Goal: Information Seeking & Learning: Learn about a topic

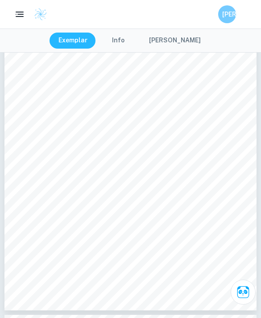
scroll to position [5739, 0]
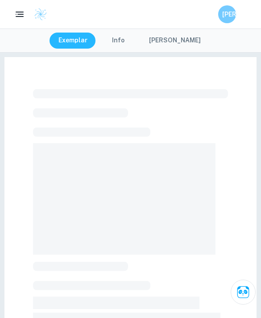
scroll to position [100, 0]
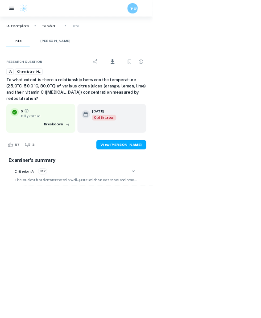
scroll to position [513, 0]
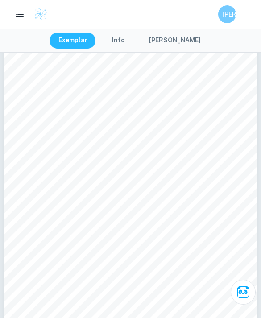
scroll to position [1620, 0]
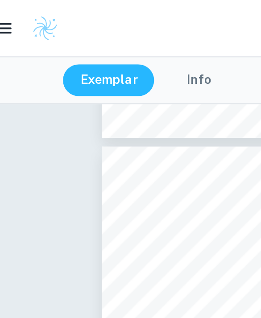
scroll to position [961, 0]
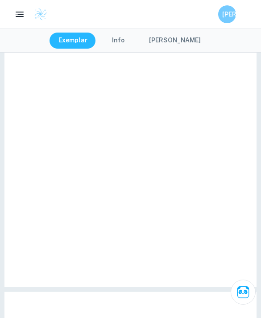
scroll to position [29, 0]
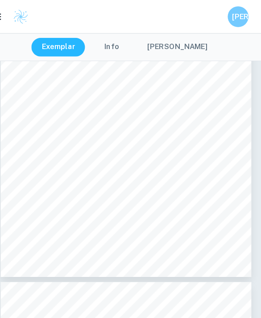
scroll to position [1316, 0]
